Goal: Task Accomplishment & Management: Use online tool/utility

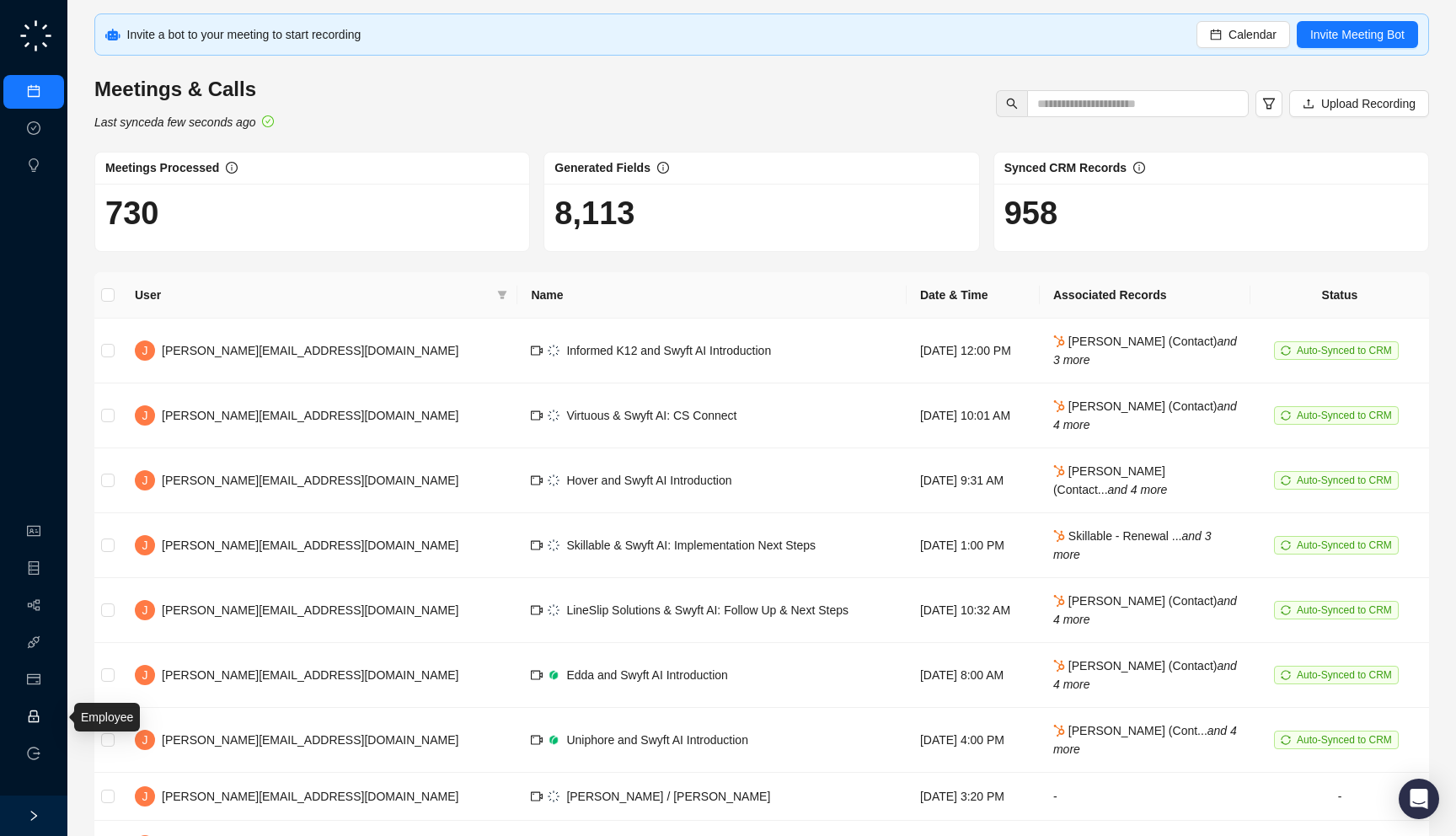
click at [49, 724] on link "Employee" at bounding box center [75, 717] width 52 height 14
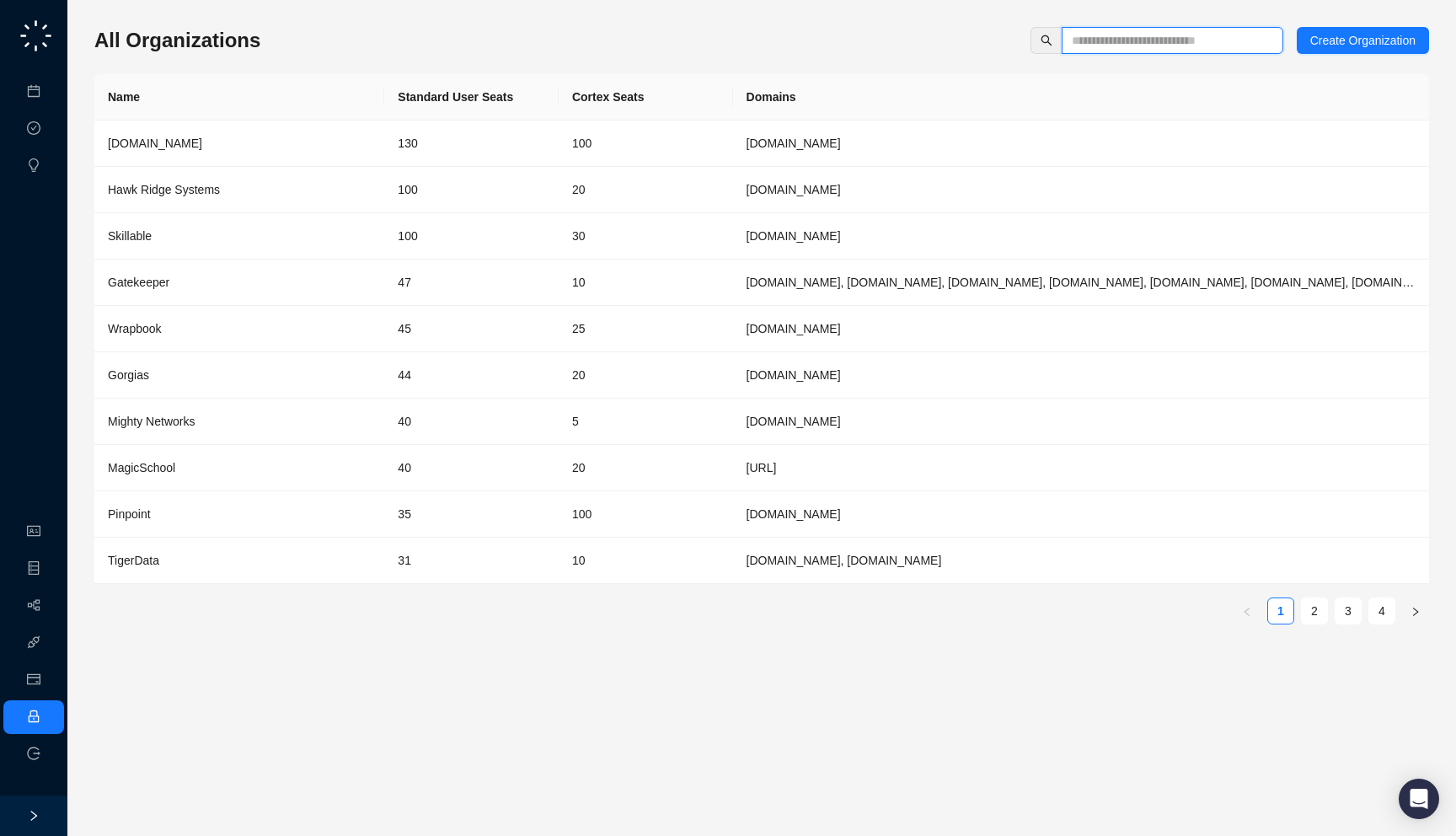
click at [1137, 45] on input "text" at bounding box center [1166, 40] width 188 height 18
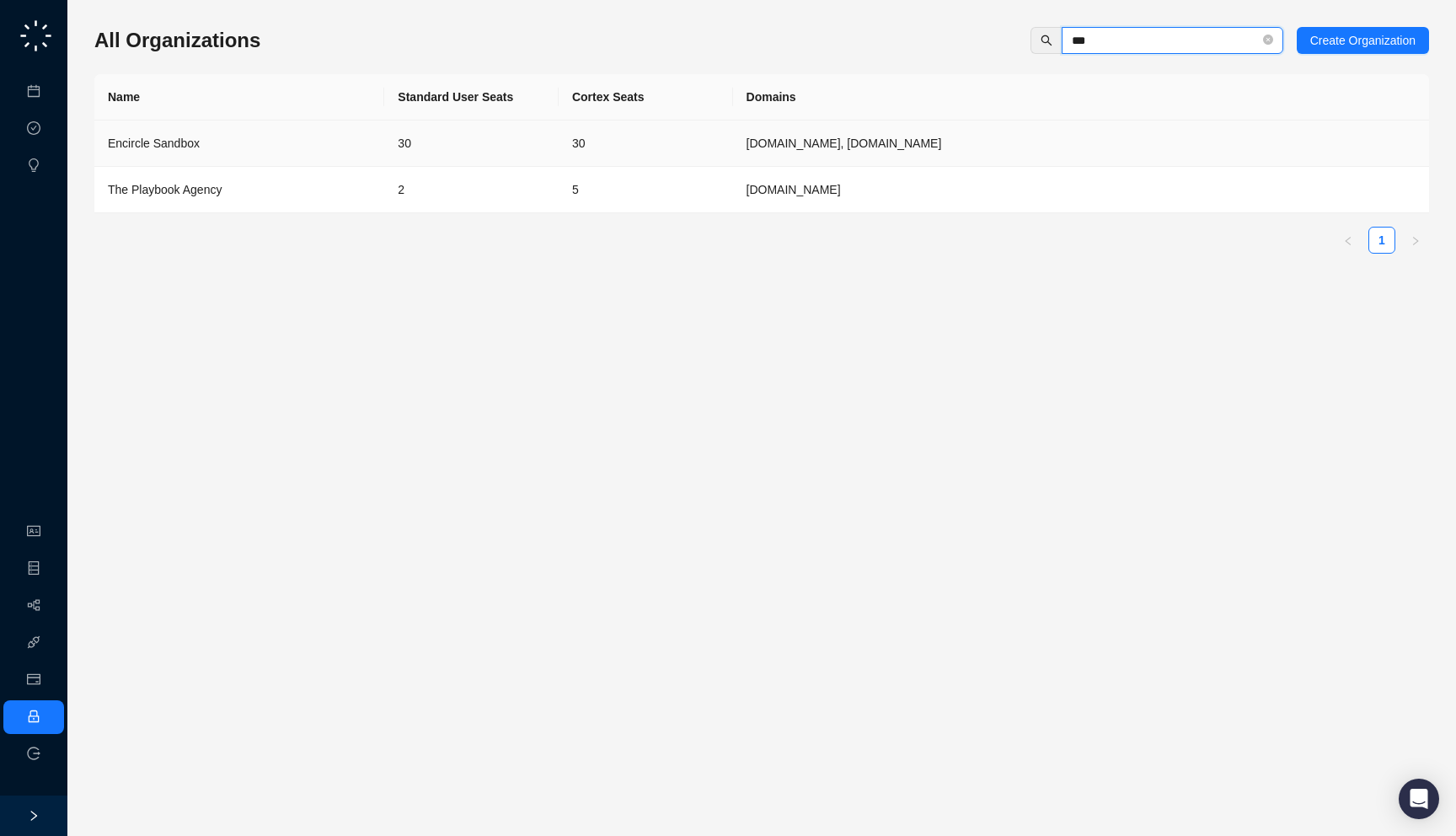
type input "***"
click at [806, 148] on td "encircleapp.com, encircleapp.com.fullsb" at bounding box center [1081, 143] width 696 height 46
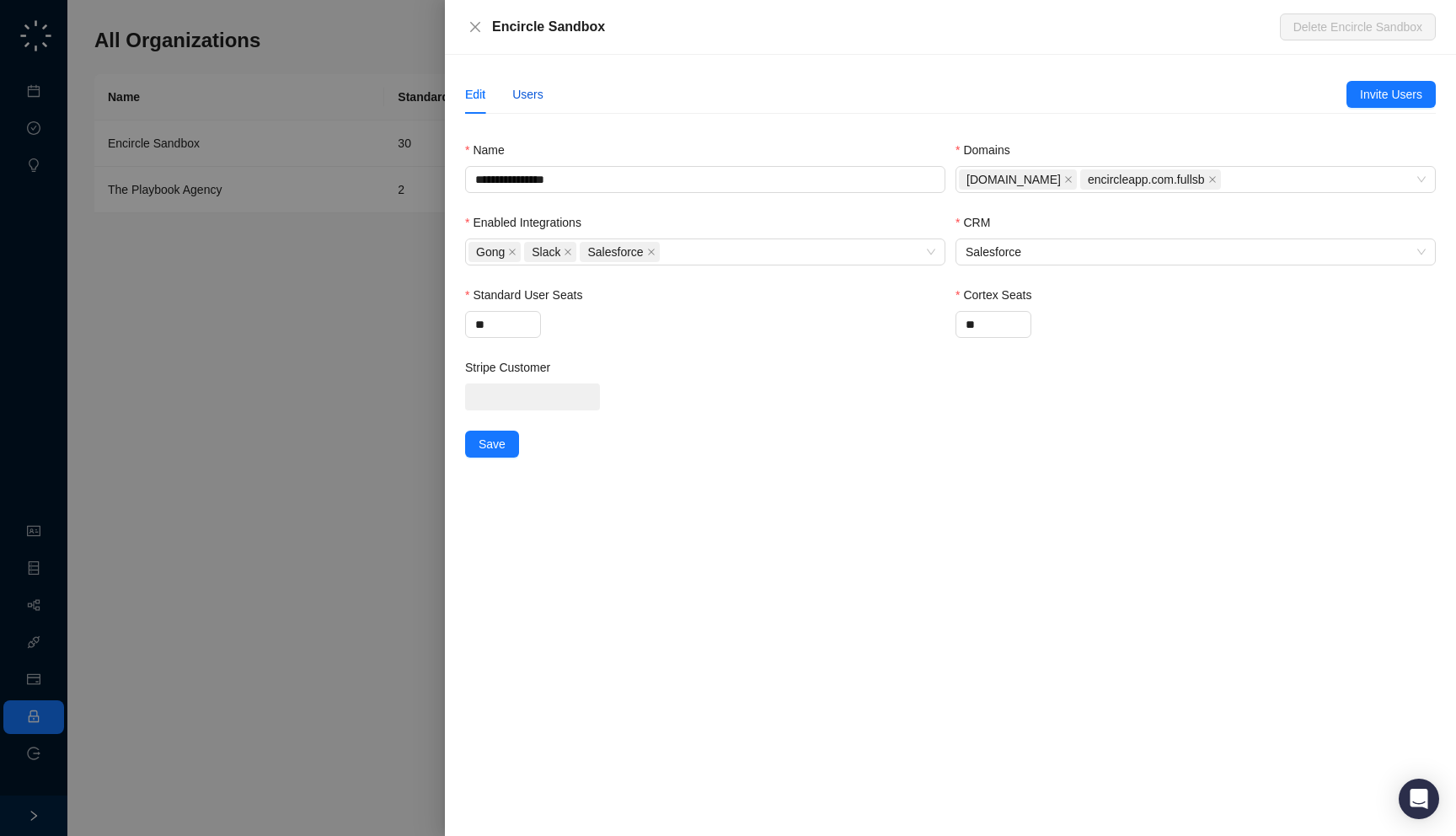
click at [542, 97] on div "Users" at bounding box center [528, 94] width 31 height 18
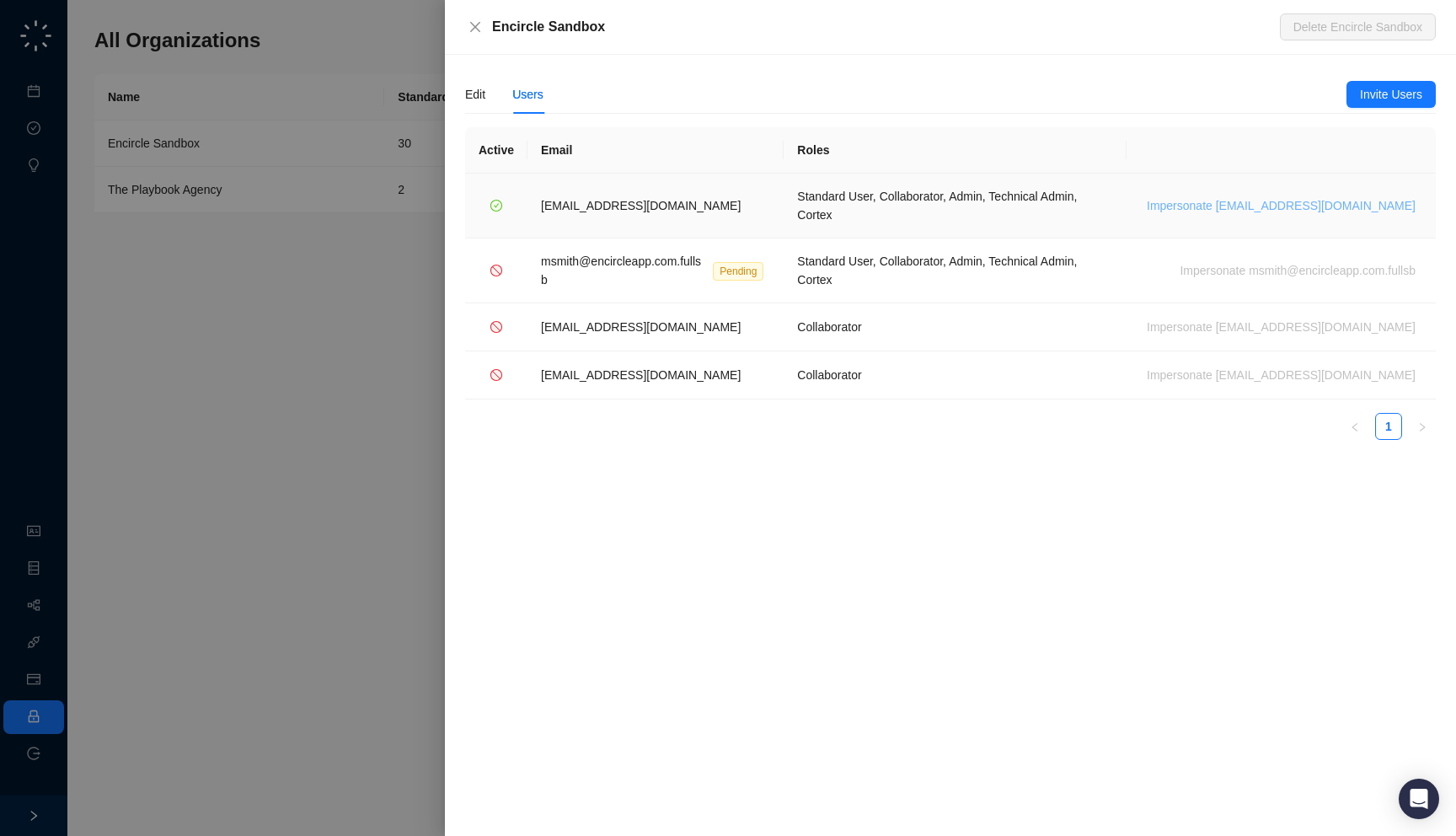
click at [1343, 197] on span "Impersonate msmith@encircleapp.com" at bounding box center [1281, 205] width 269 height 18
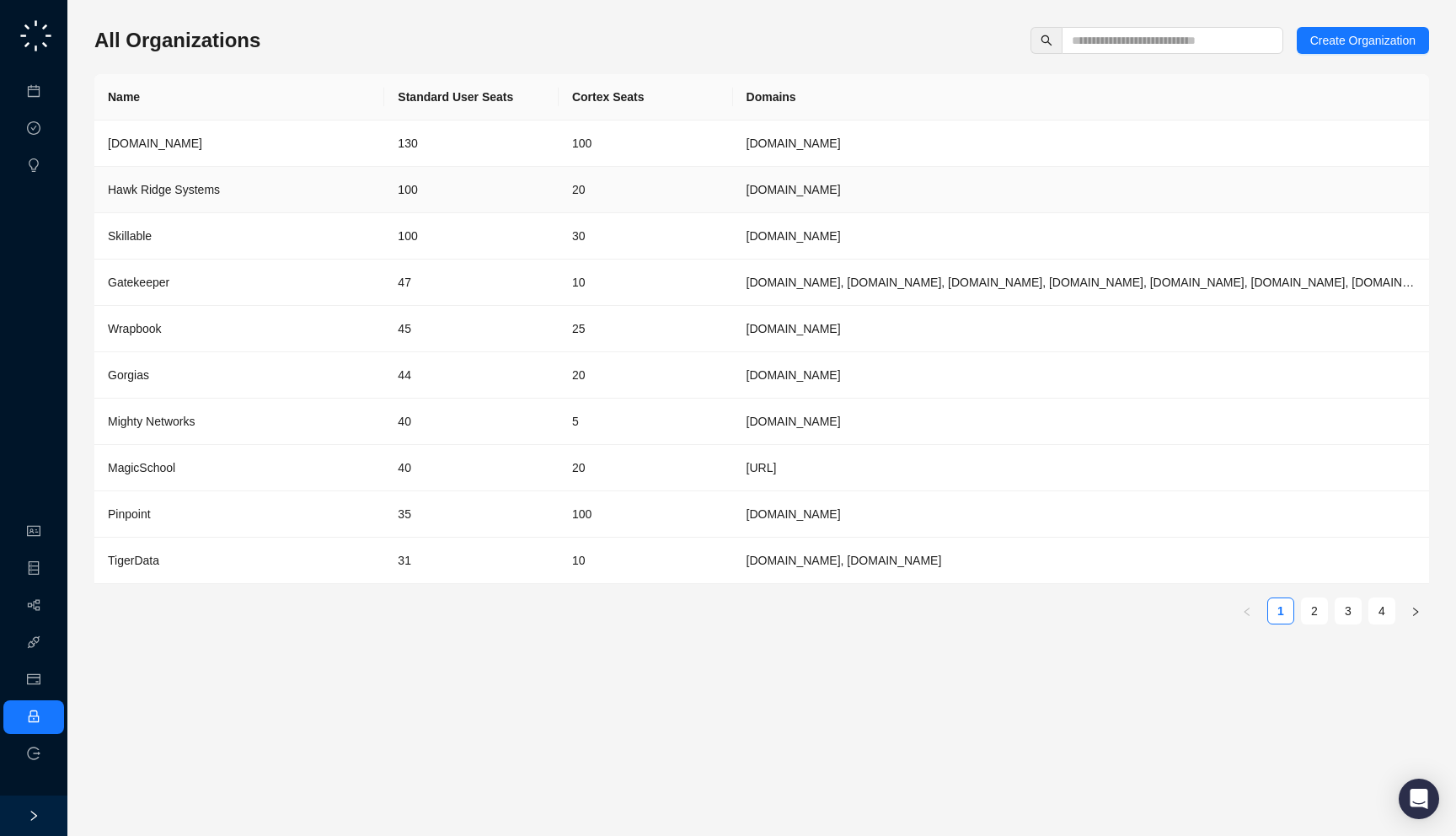
click at [502, 176] on td "100" at bounding box center [471, 189] width 175 height 46
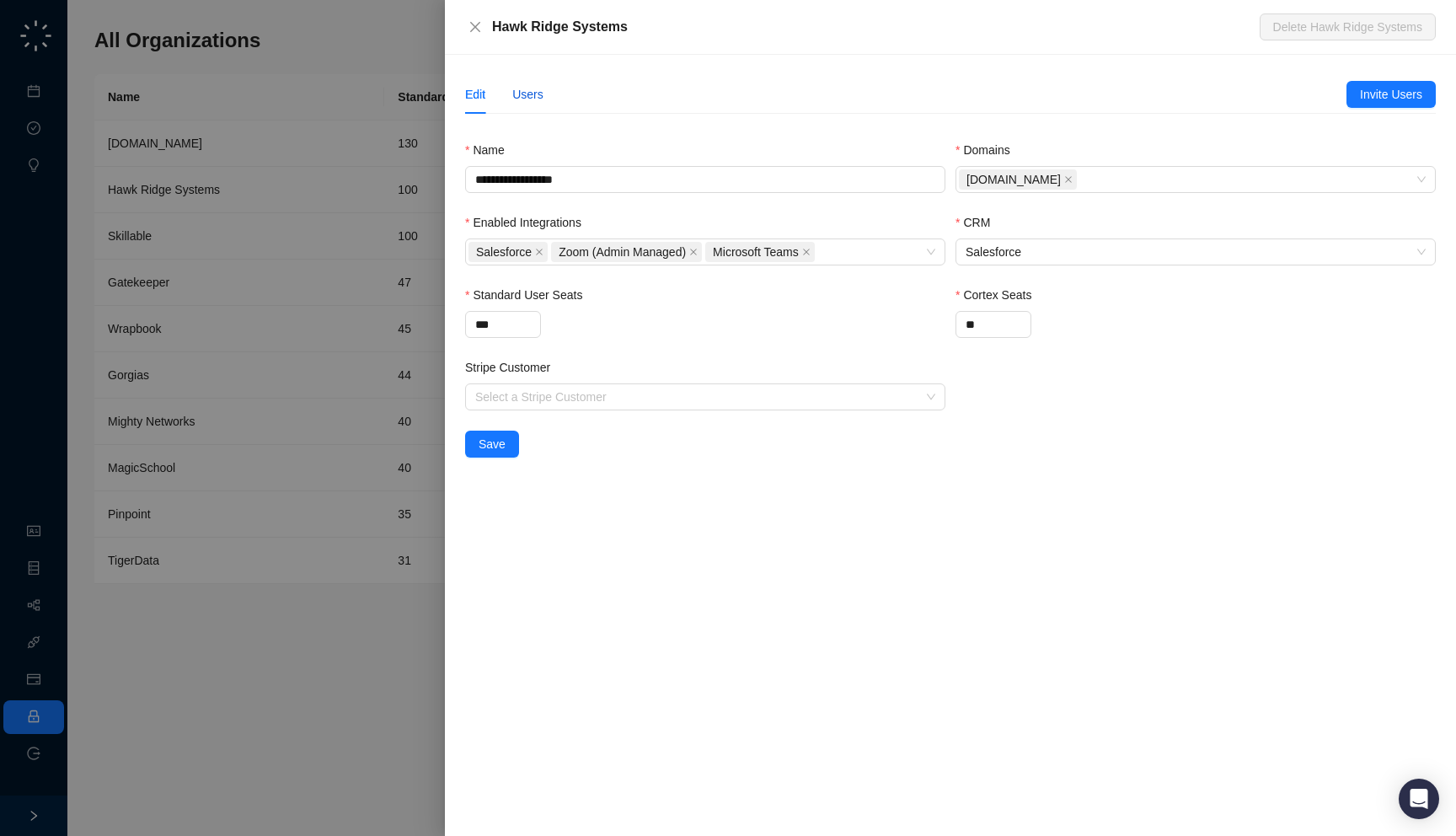
click at [531, 93] on div "Users" at bounding box center [528, 94] width 31 height 18
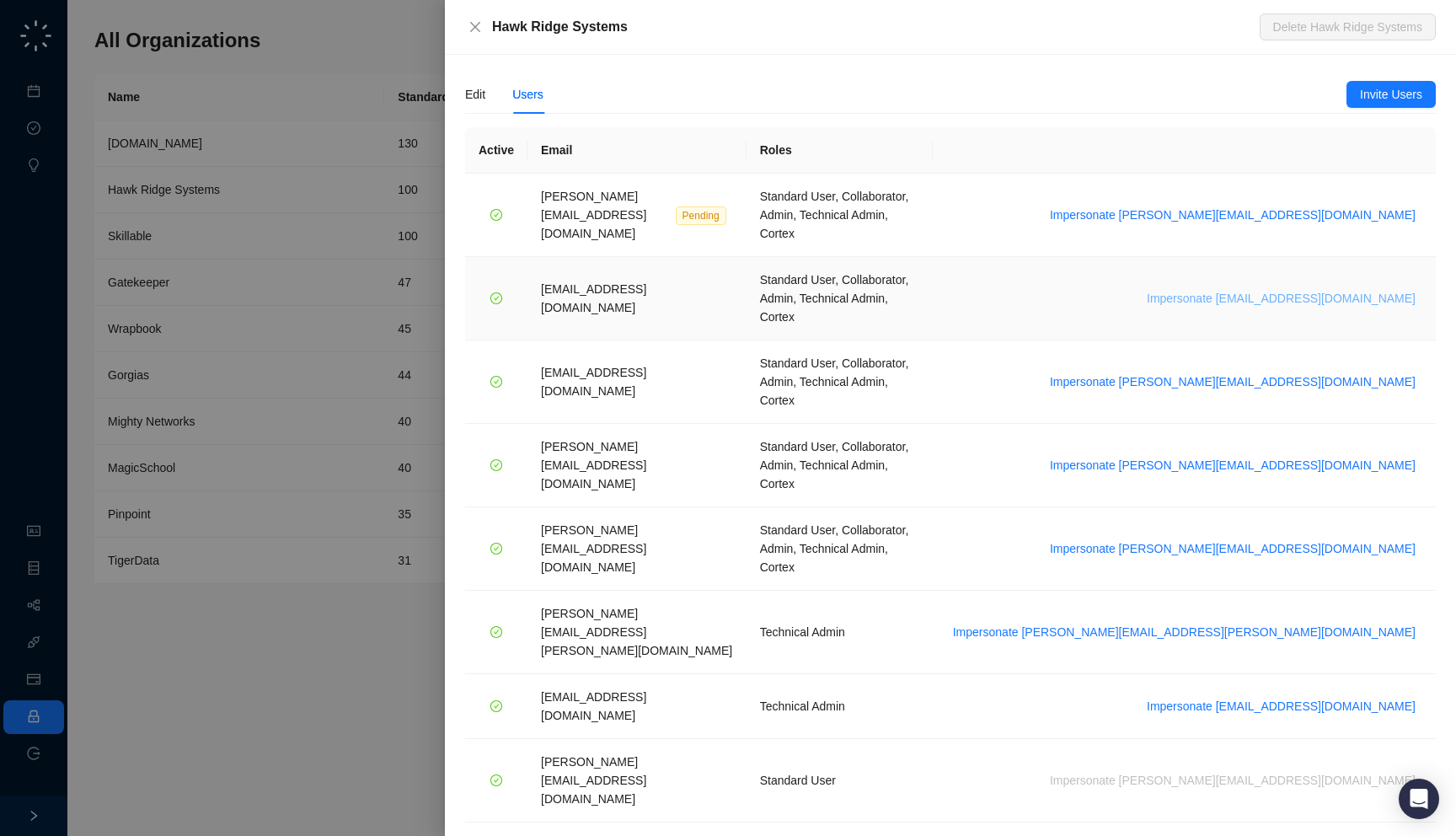
click at [1254, 289] on span "Impersonate daoudl@hawkridgesys.com" at bounding box center [1281, 298] width 269 height 18
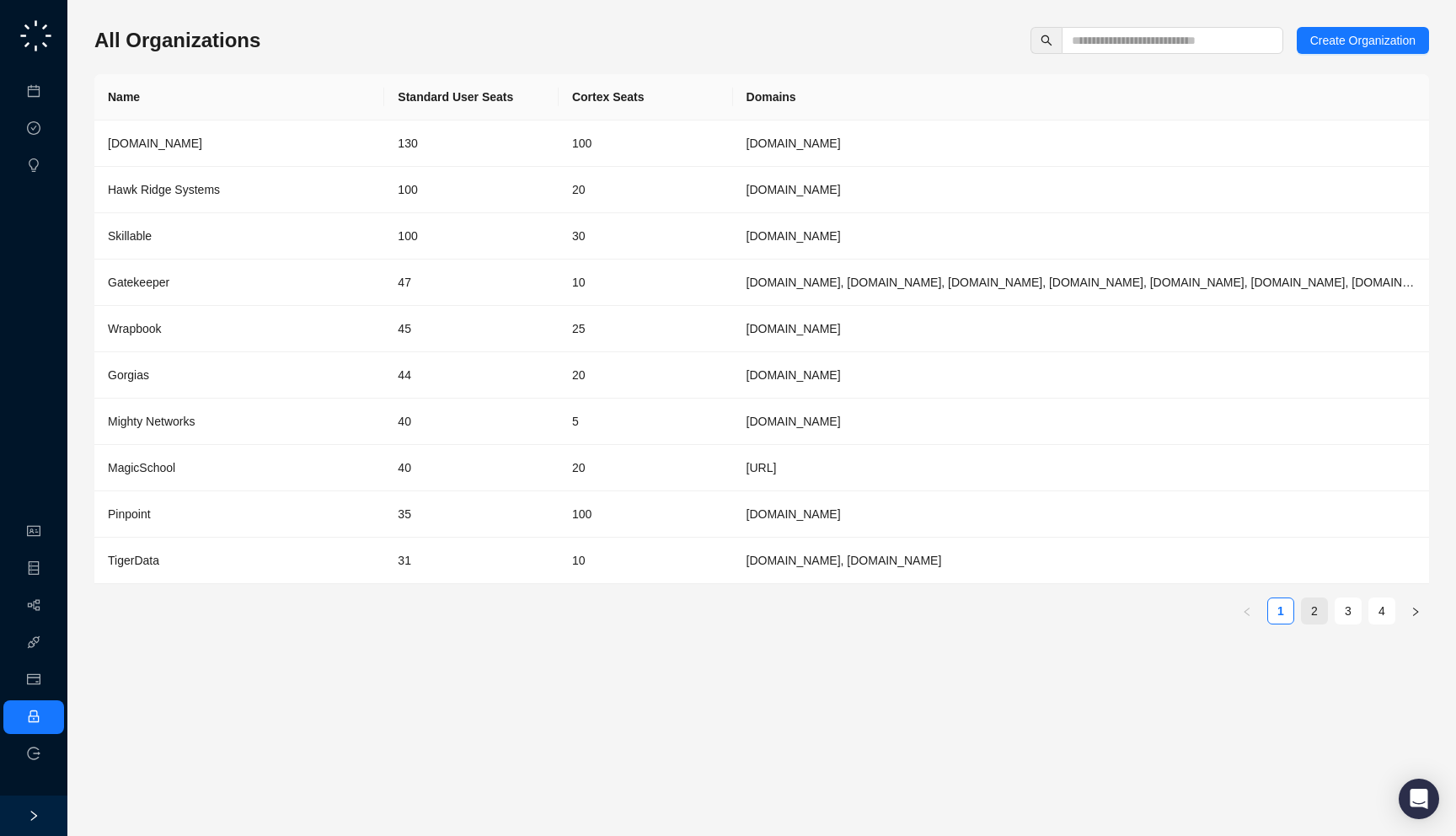
click at [1306, 614] on link "2" at bounding box center [1314, 610] width 25 height 25
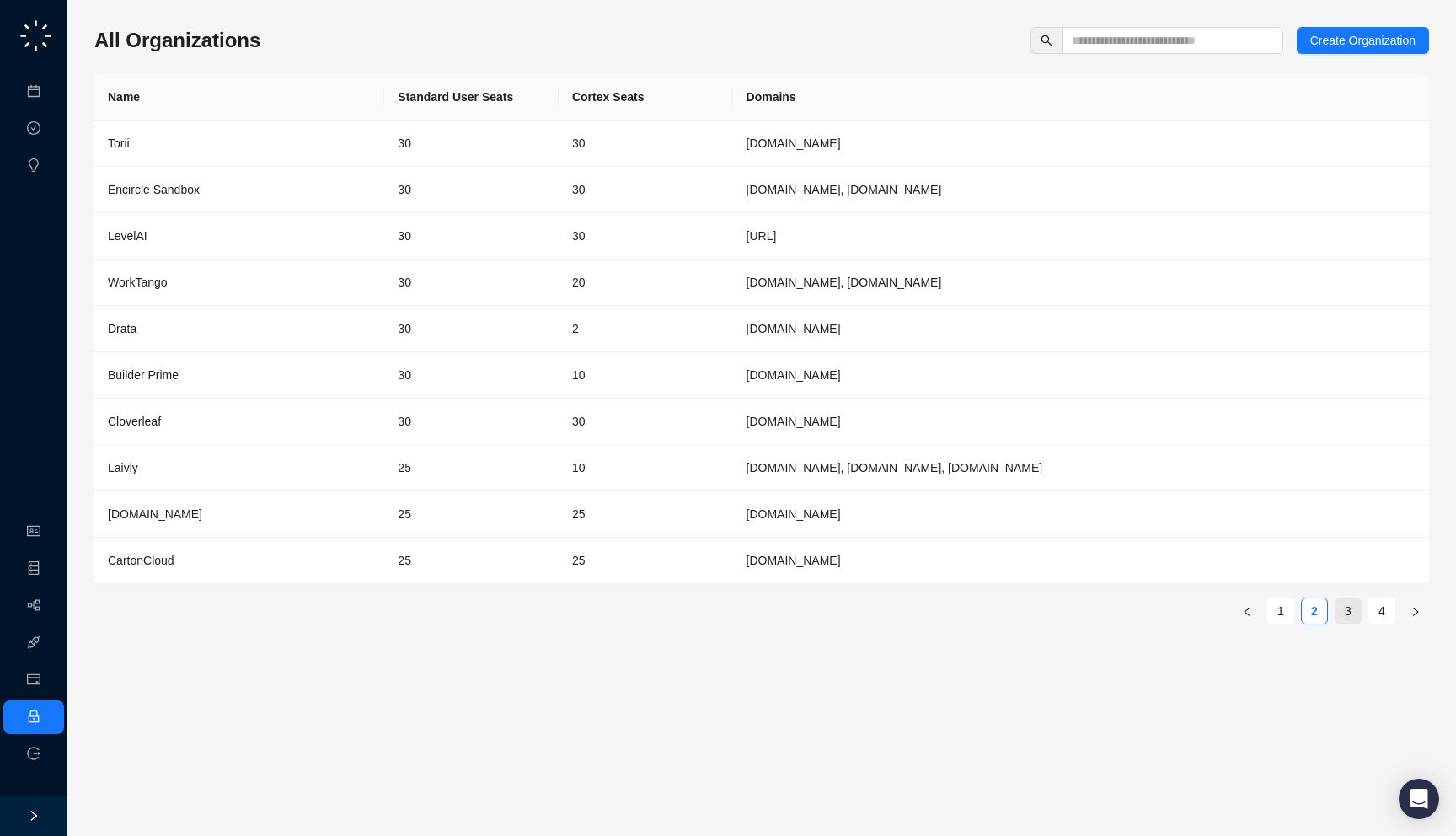
click at [1347, 613] on link "3" at bounding box center [1348, 610] width 25 height 25
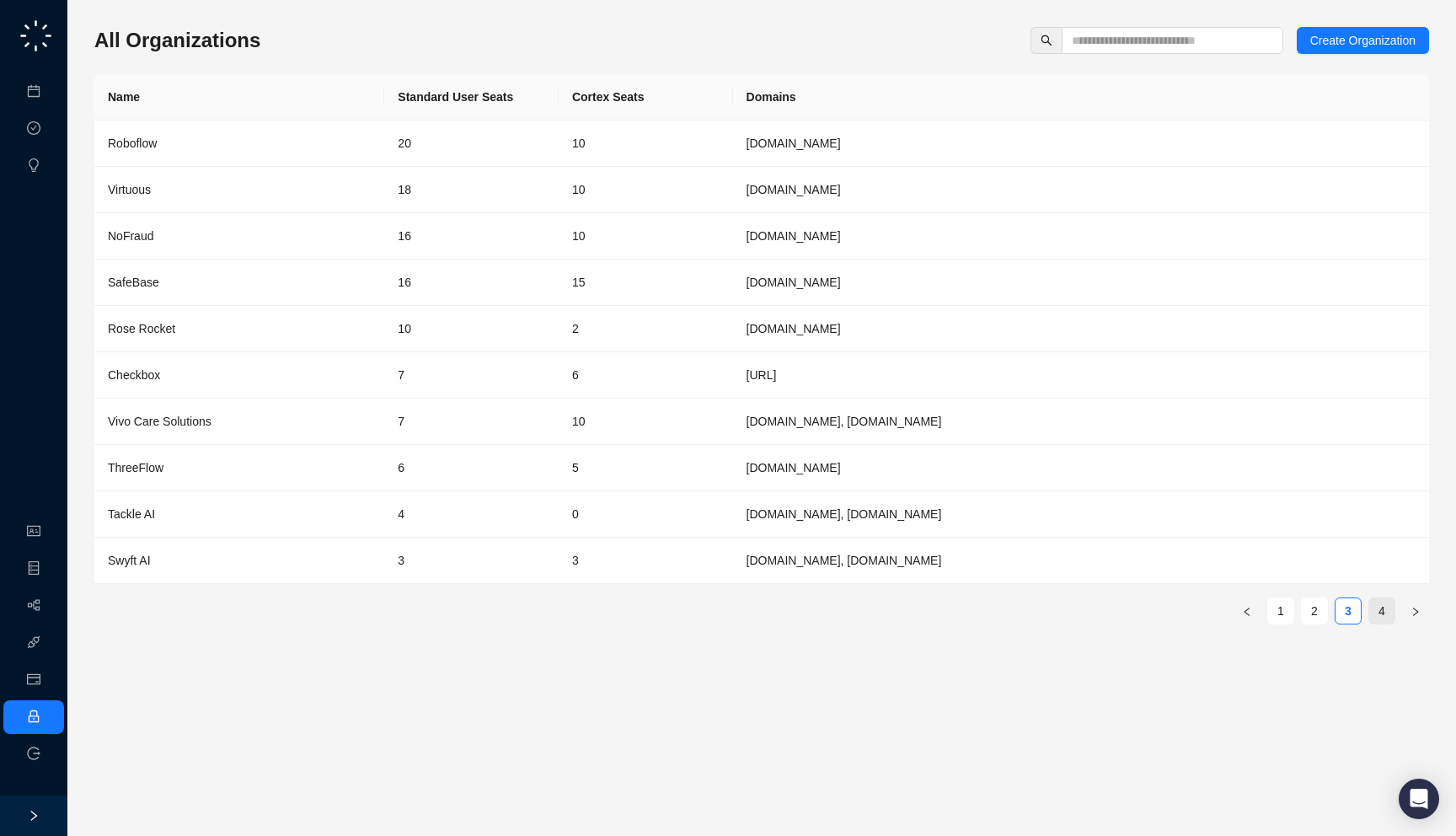
click at [1379, 611] on link "4" at bounding box center [1382, 610] width 25 height 25
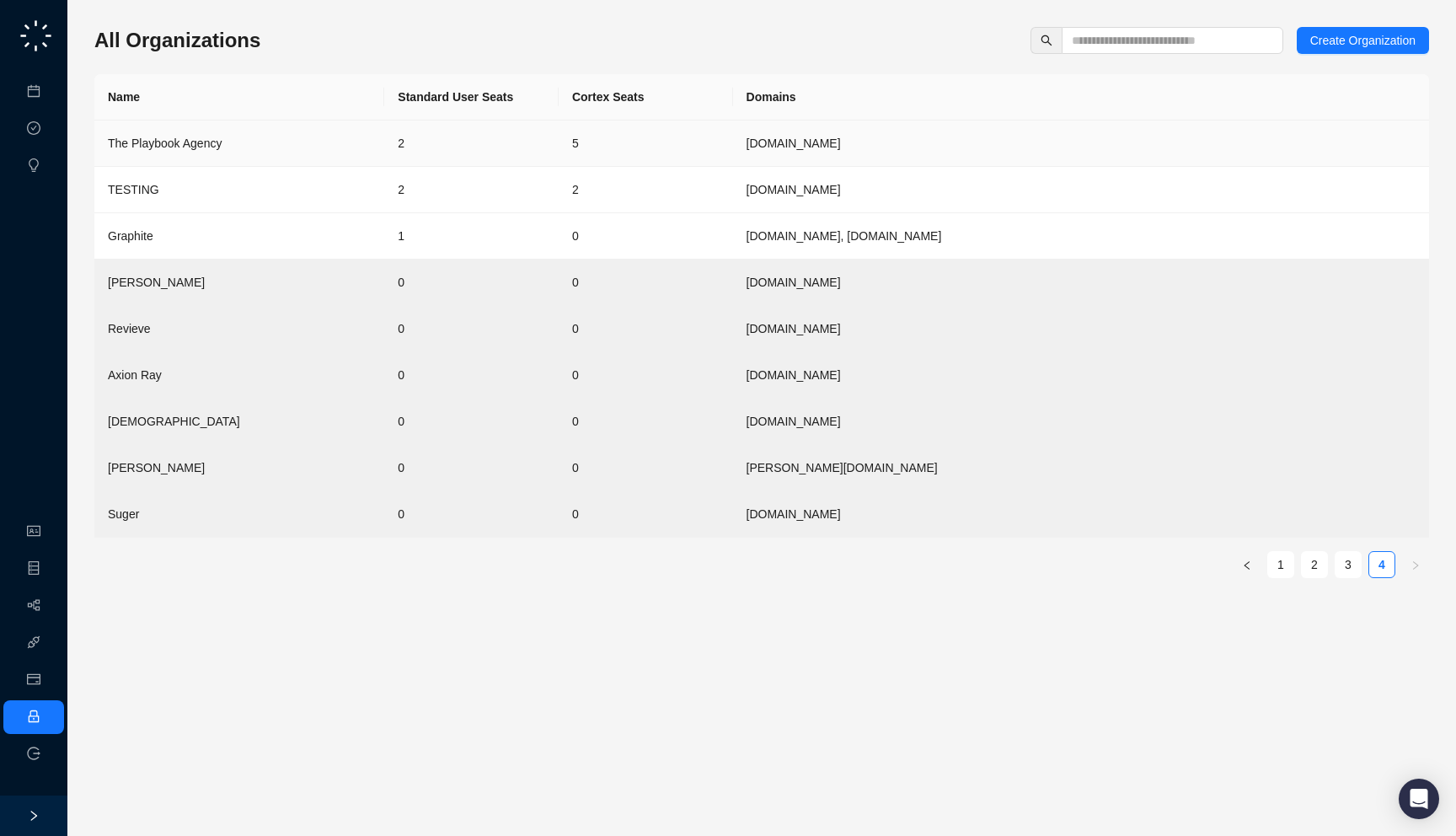
click at [981, 149] on td "theplaybook.agency" at bounding box center [1081, 143] width 696 height 46
click at [1346, 567] on link "3" at bounding box center [1348, 564] width 25 height 25
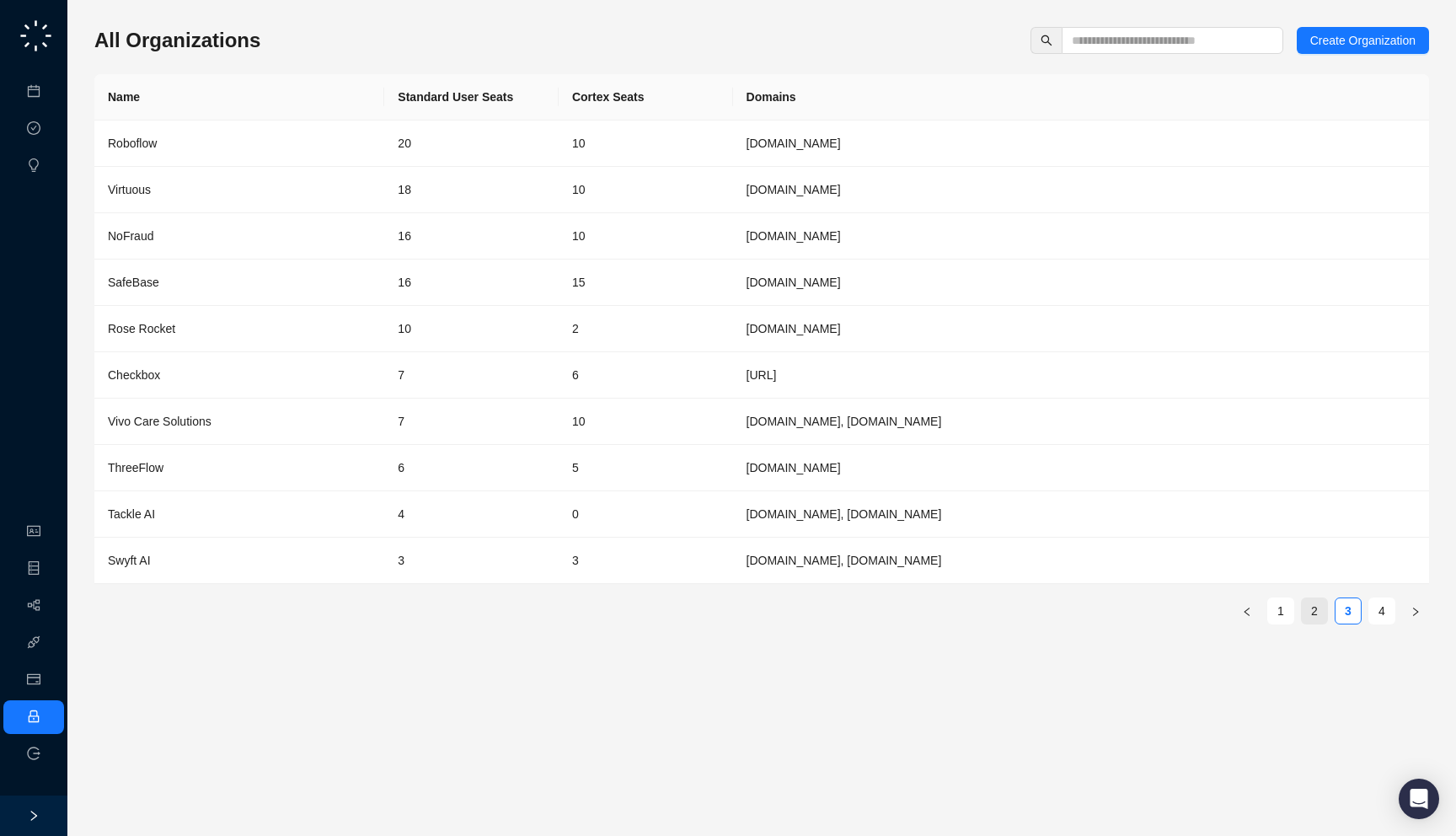
click at [1320, 610] on link "2" at bounding box center [1314, 610] width 25 height 25
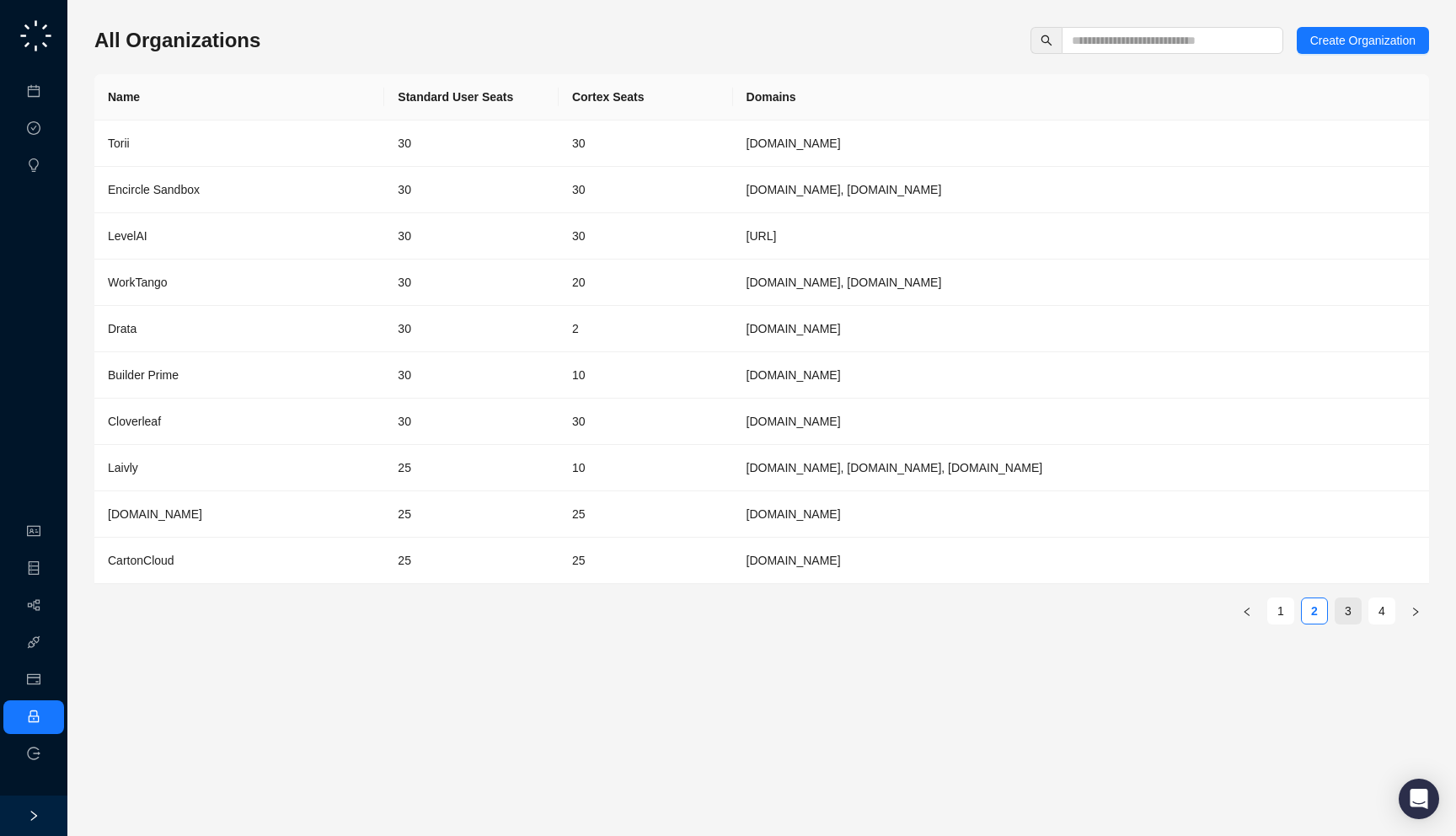
click at [1357, 617] on link "3" at bounding box center [1348, 610] width 25 height 25
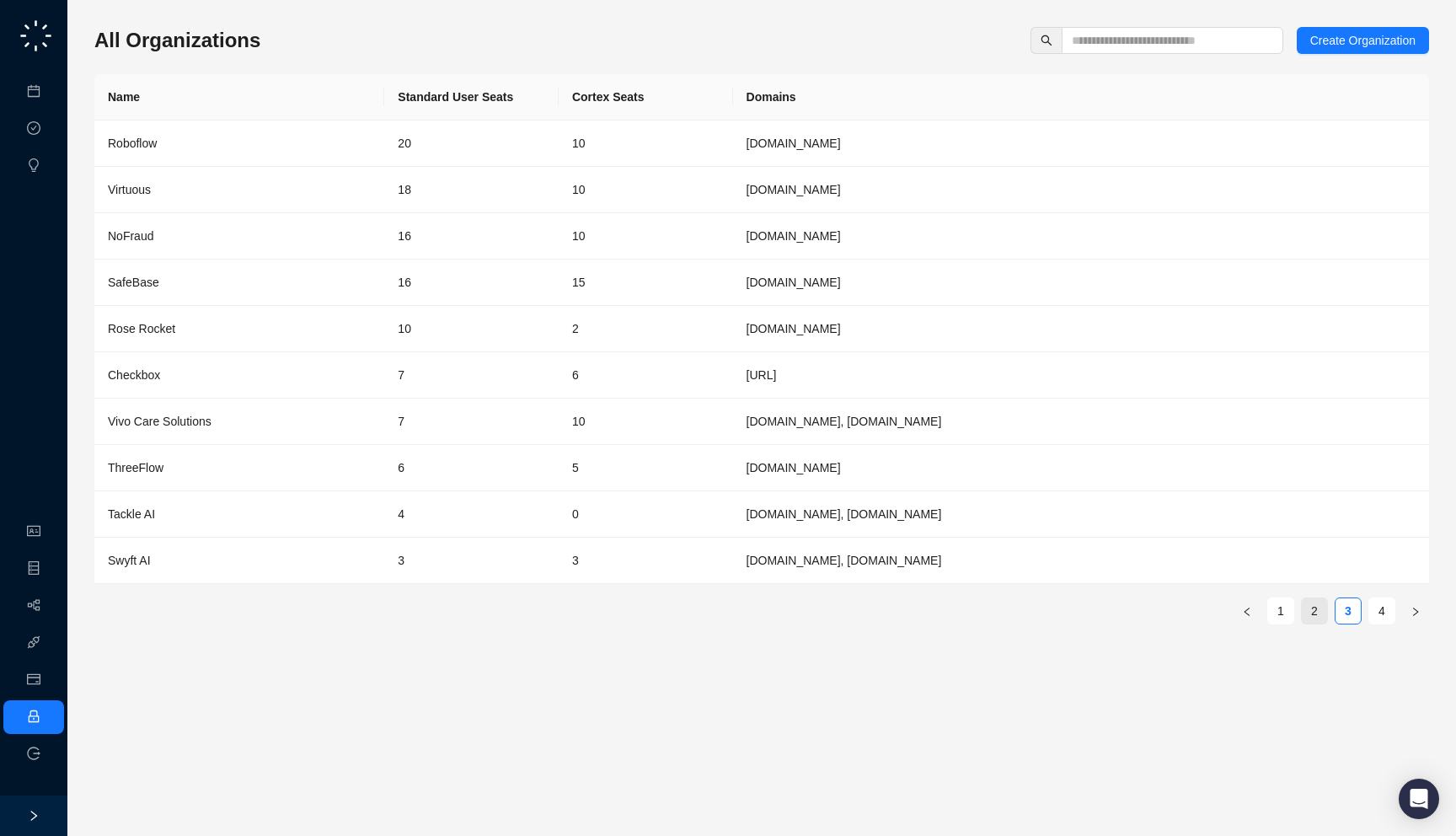
click at [1322, 617] on link "2" at bounding box center [1314, 610] width 25 height 25
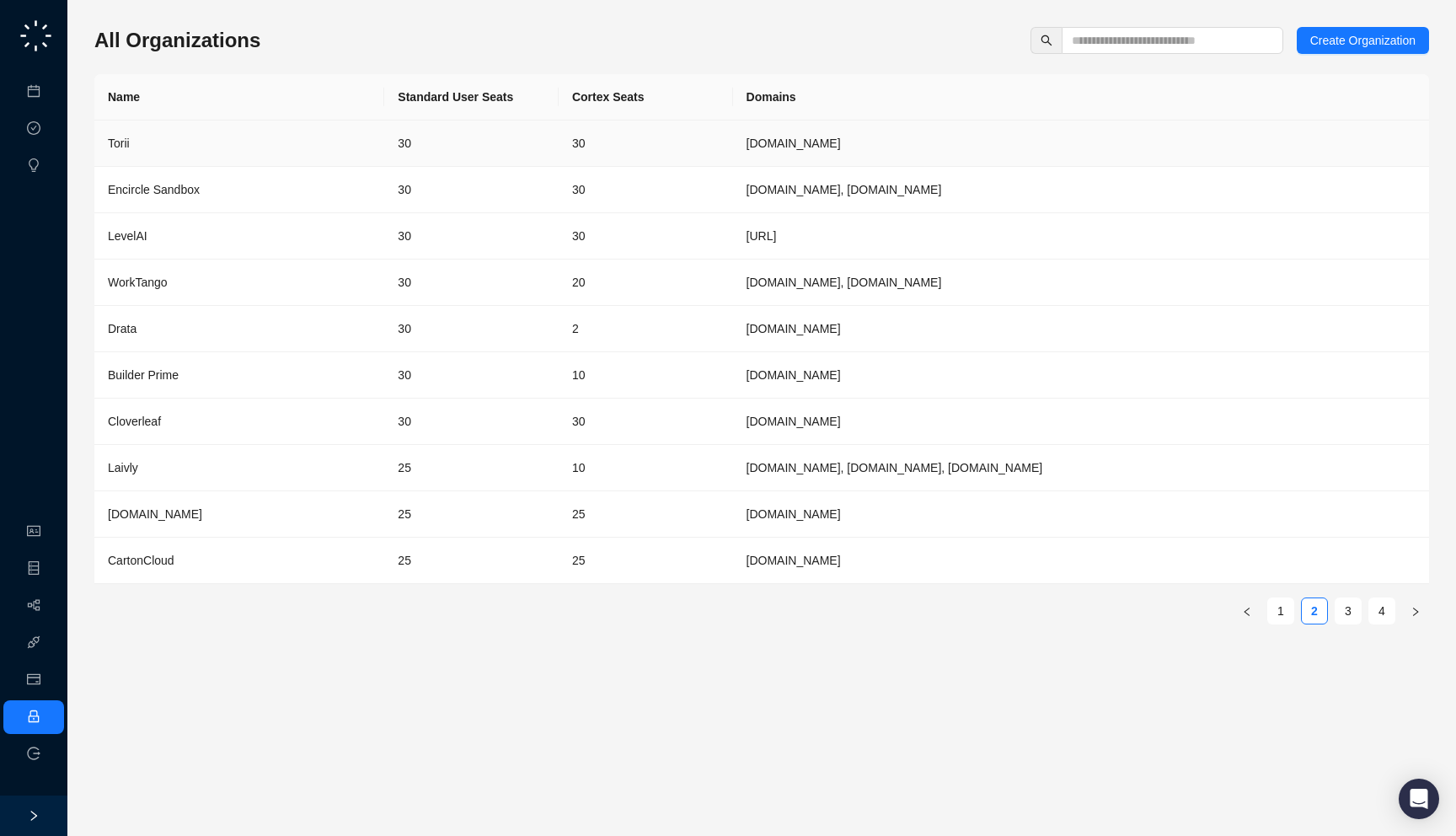
click at [462, 137] on td "30" at bounding box center [471, 143] width 175 height 46
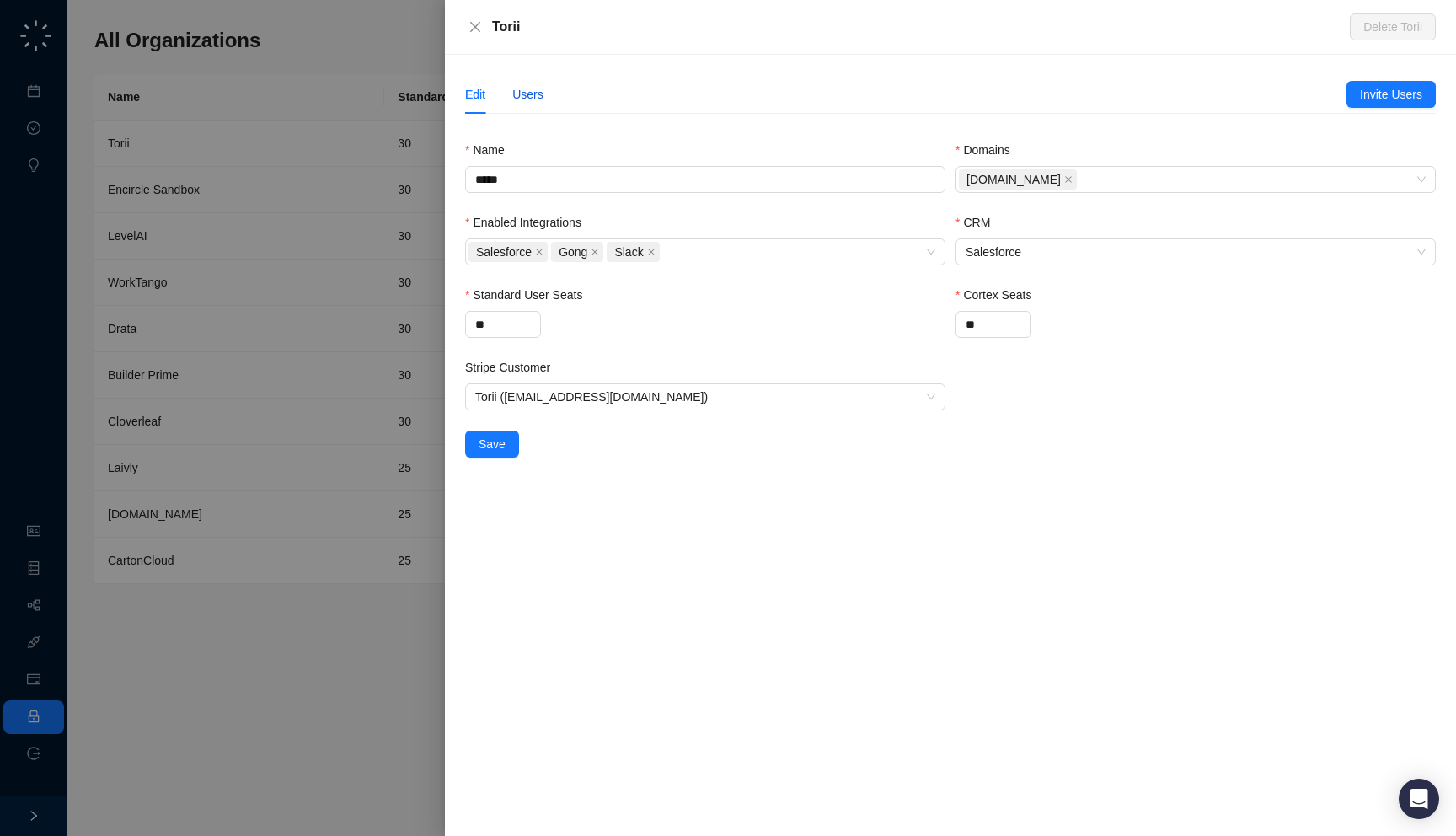
click at [529, 101] on div "Users" at bounding box center [528, 94] width 31 height 18
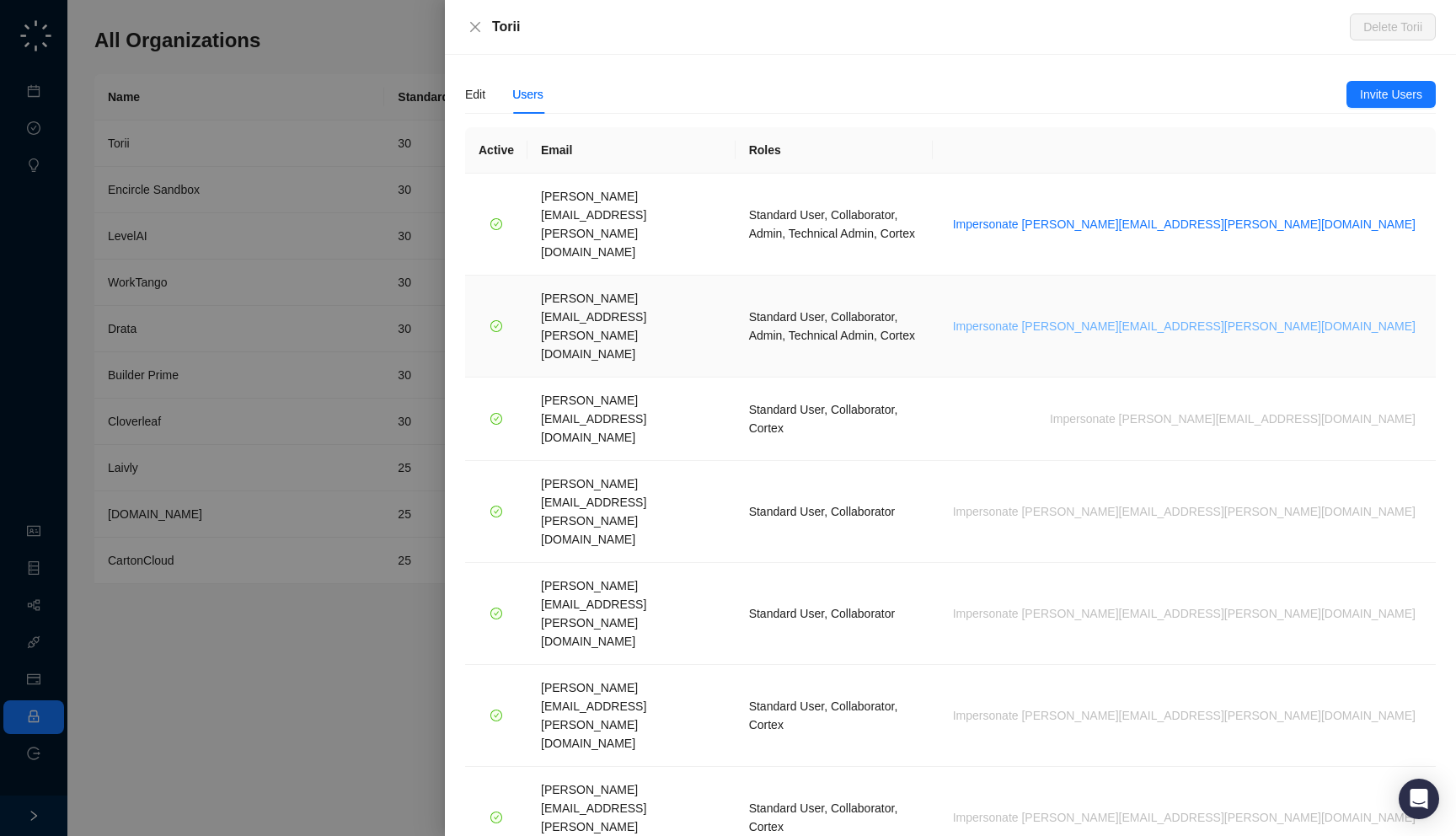
click at [1265, 317] on span "Impersonate steven.jabkiewicz@toriihq.com" at bounding box center [1185, 326] width 462 height 18
